Goal: Information Seeking & Learning: Learn about a topic

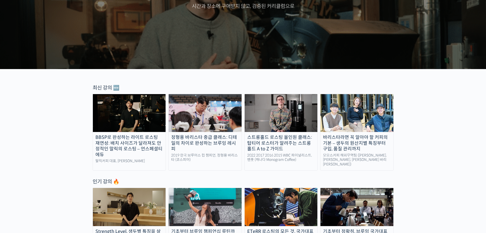
scroll to position [102, 0]
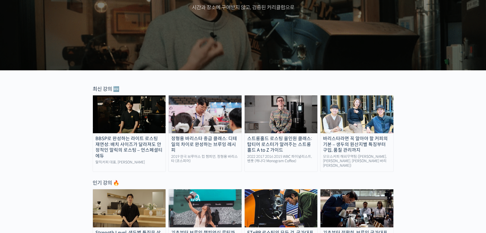
click at [138, 117] on img at bounding box center [129, 114] width 73 height 38
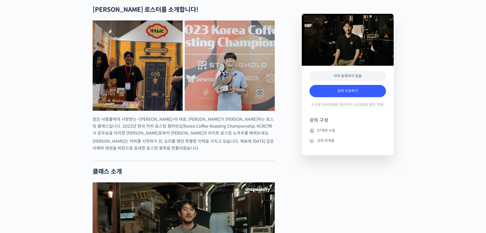
scroll to position [51, 0]
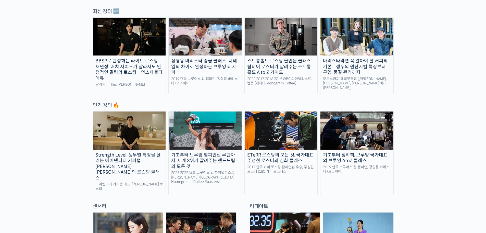
scroll to position [243, 0]
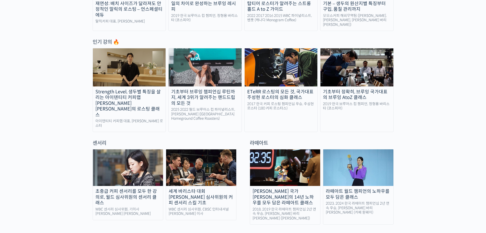
click at [373, 111] on link "기초부터 정확히, 브루잉 국가대표의 브루잉 AtoZ 클래스 2019 한국 브루어스 컵 챔피언, 정형용 바리스타 (코스피어)" at bounding box center [357, 90] width 74 height 84
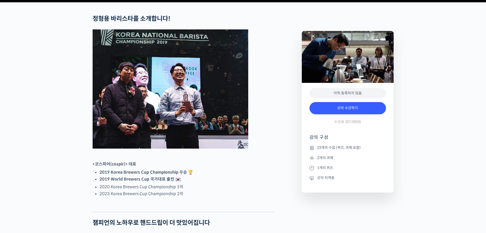
scroll to position [281, 0]
